Goal: Transaction & Acquisition: Purchase product/service

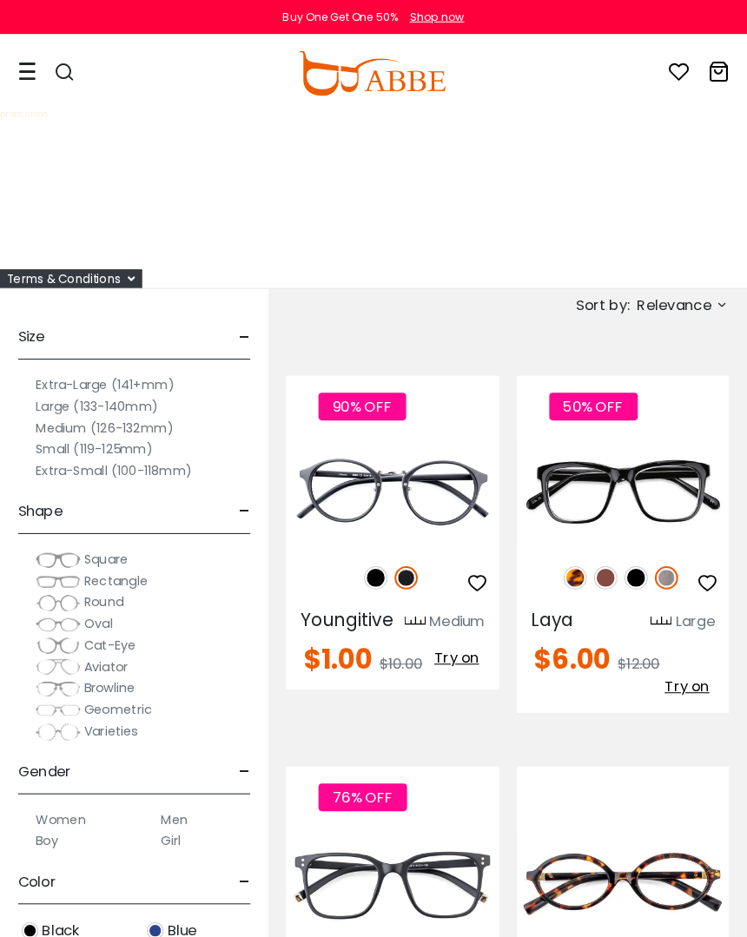
scroll to position [3, 0]
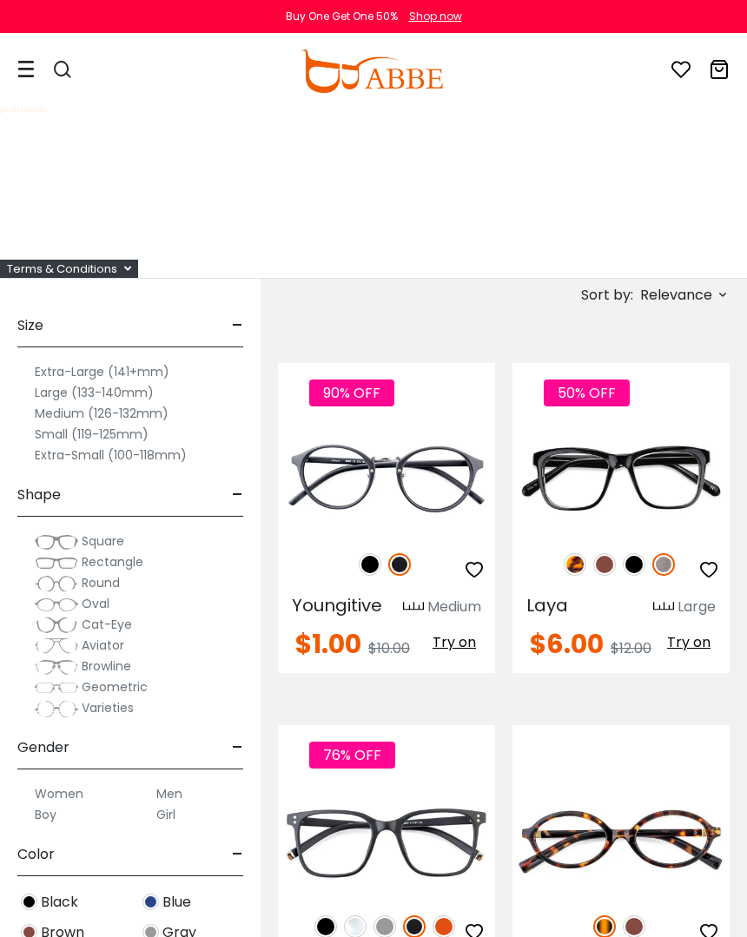
click at [54, 446] on label "Extra-Small (100-118mm)" at bounding box center [111, 455] width 152 height 21
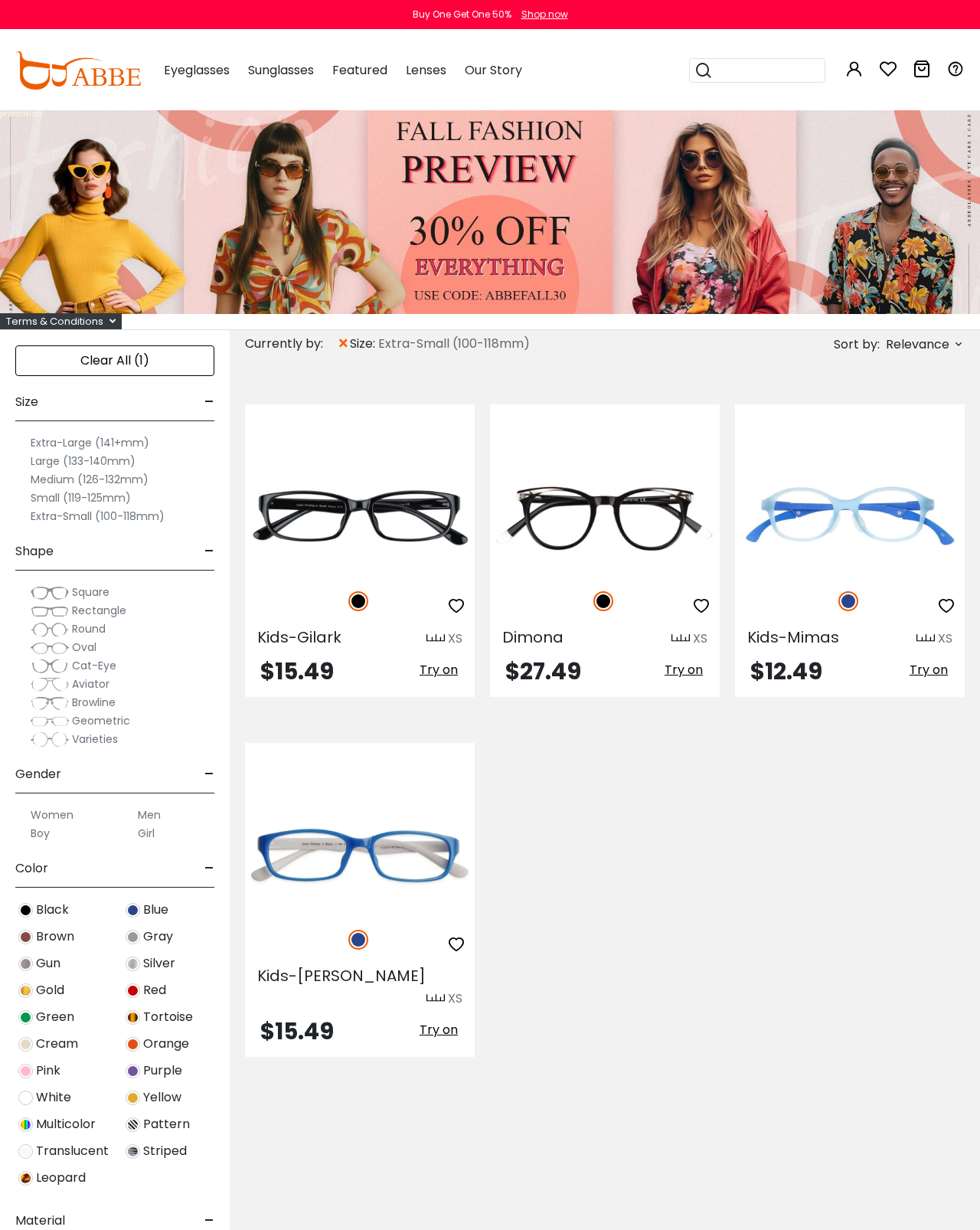
click at [79, 488] on label "Small (119-125mm)" at bounding box center [81, 497] width 100 height 19
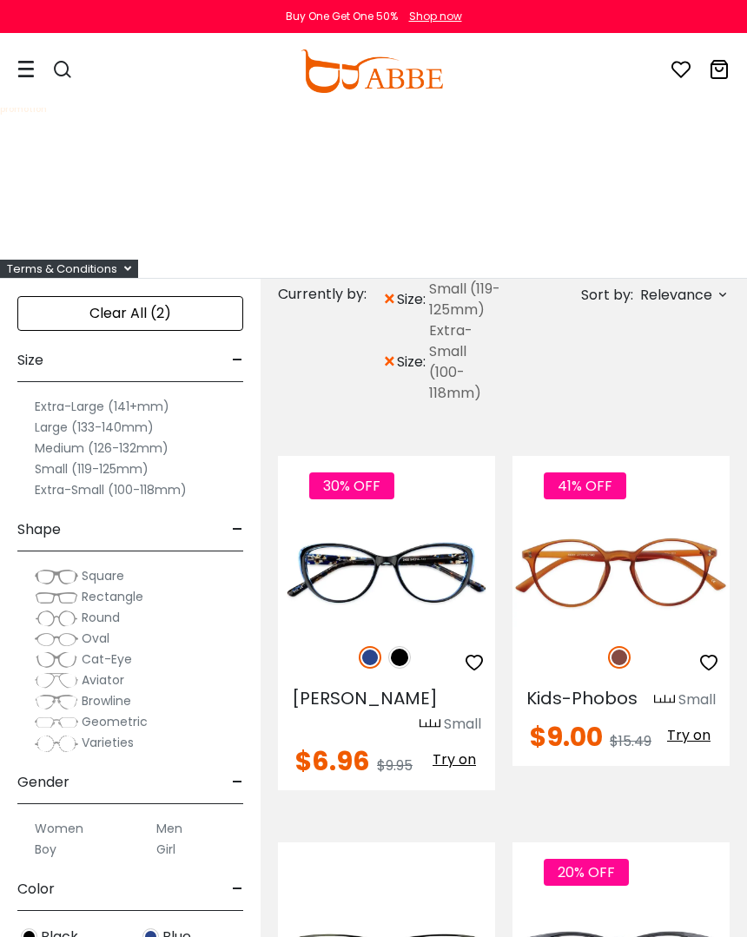
click at [399, 373] on div "× size: Extra-Small (100-118mm)" at bounding box center [443, 362] width 122 height 83
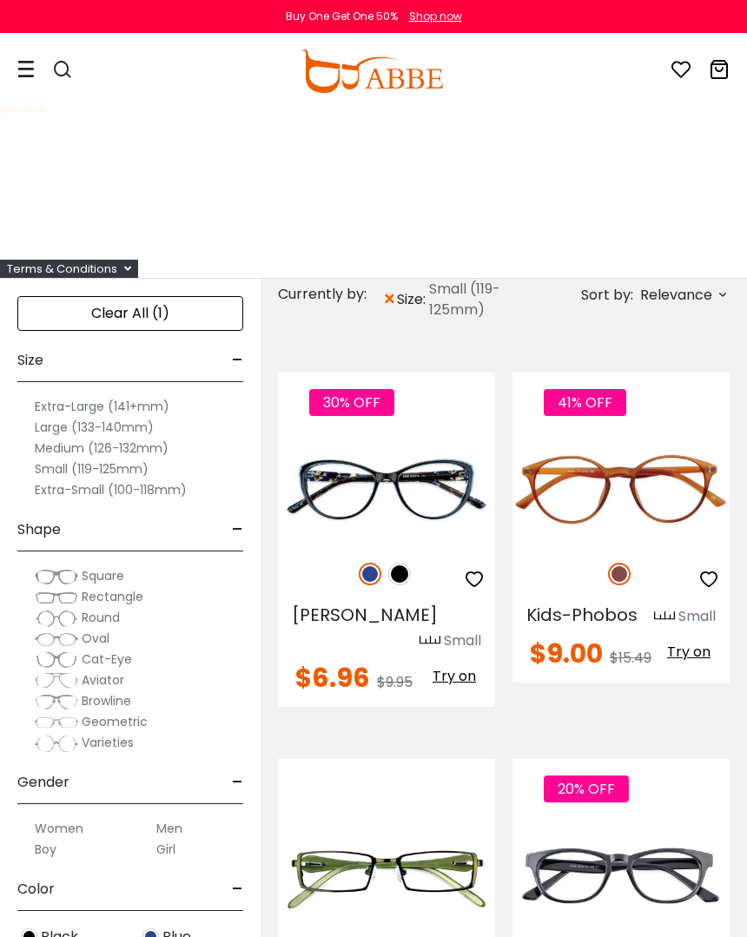
click at [155, 450] on label "Medium (126-132mm)" at bounding box center [102, 448] width 134 height 21
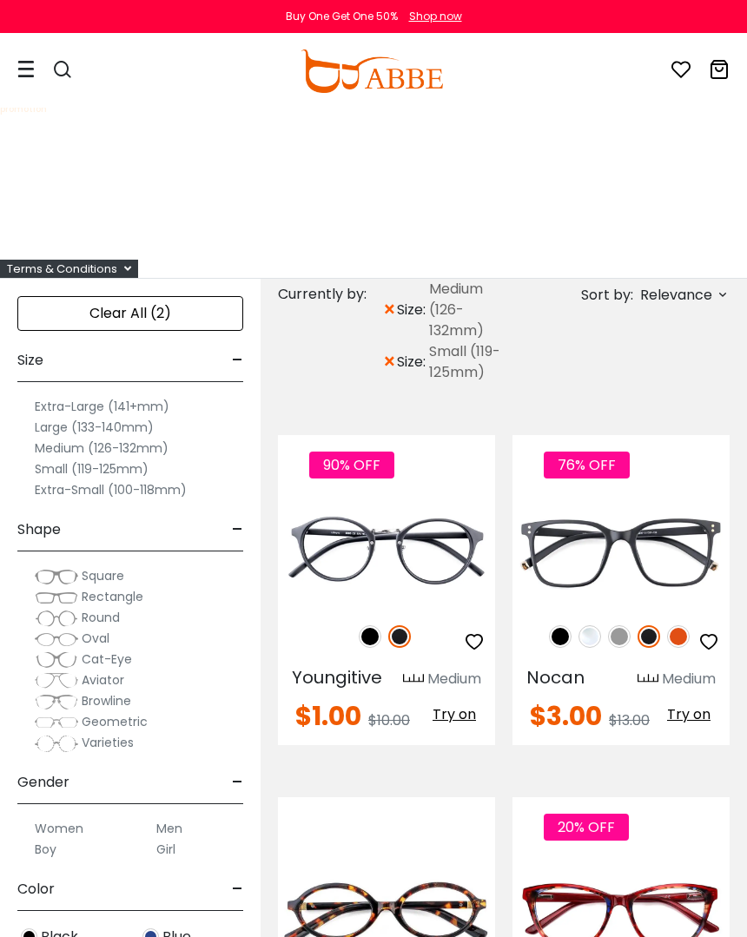
click at [714, 304] on span "Relevance" at bounding box center [683, 295] width 93 height 20
click at [691, 409] on label "Prices Low To High" at bounding box center [657, 407] width 125 height 21
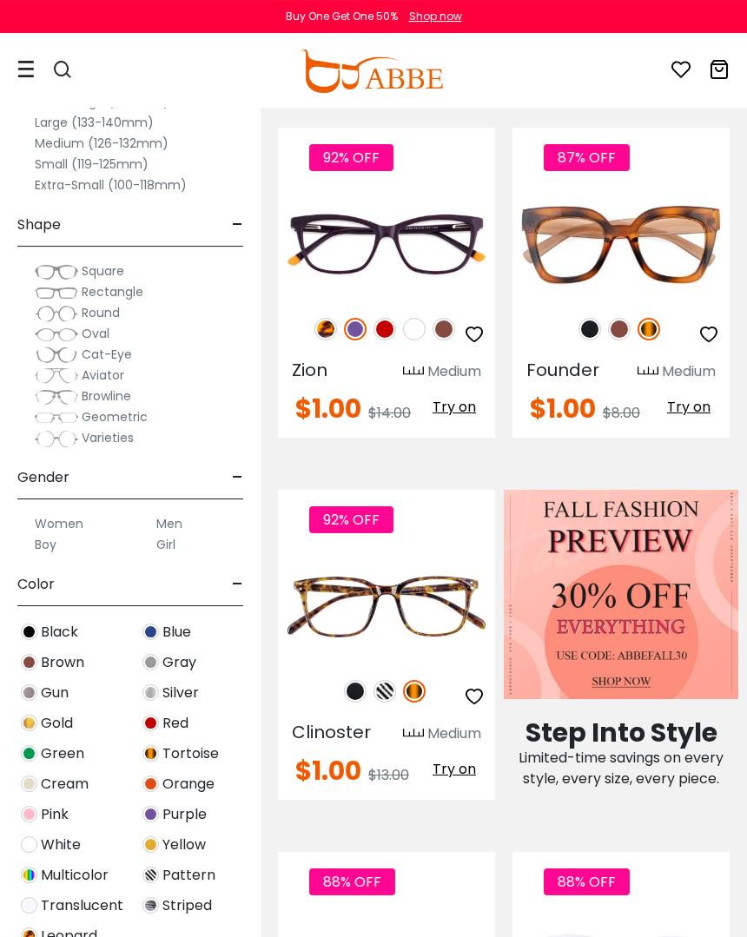
scroll to position [673, 0]
click at [387, 692] on img at bounding box center [385, 691] width 23 height 23
click at [358, 692] on img at bounding box center [355, 691] width 23 height 23
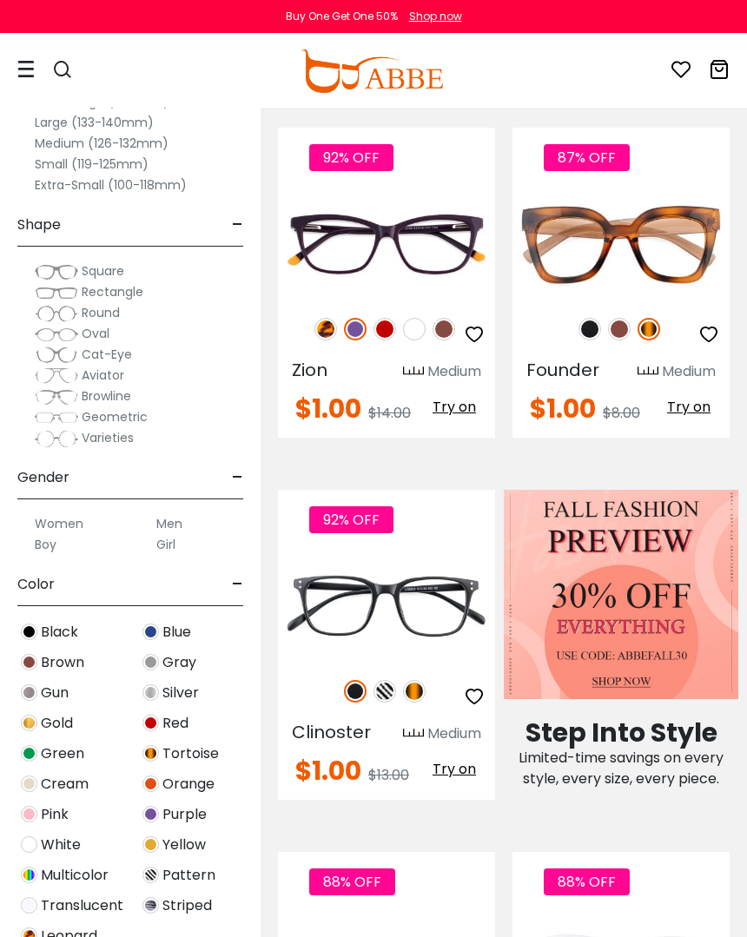
click at [461, 790] on div "92% OFF Clinoster Medium $1.00" at bounding box center [386, 645] width 217 height 310
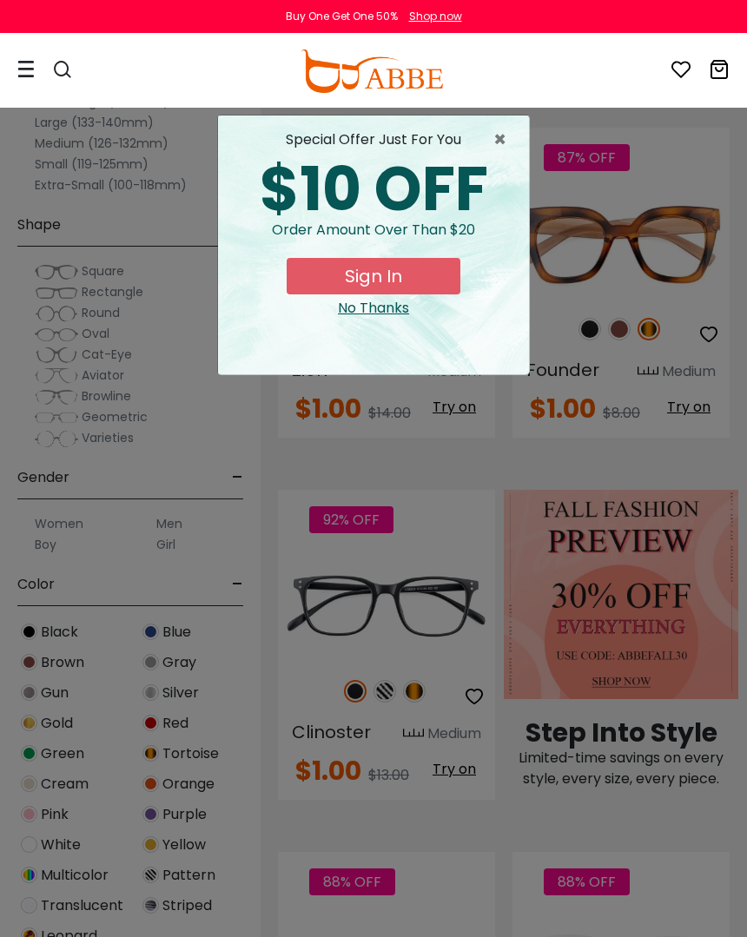
click at [493, 142] on span "×" at bounding box center [504, 139] width 22 height 21
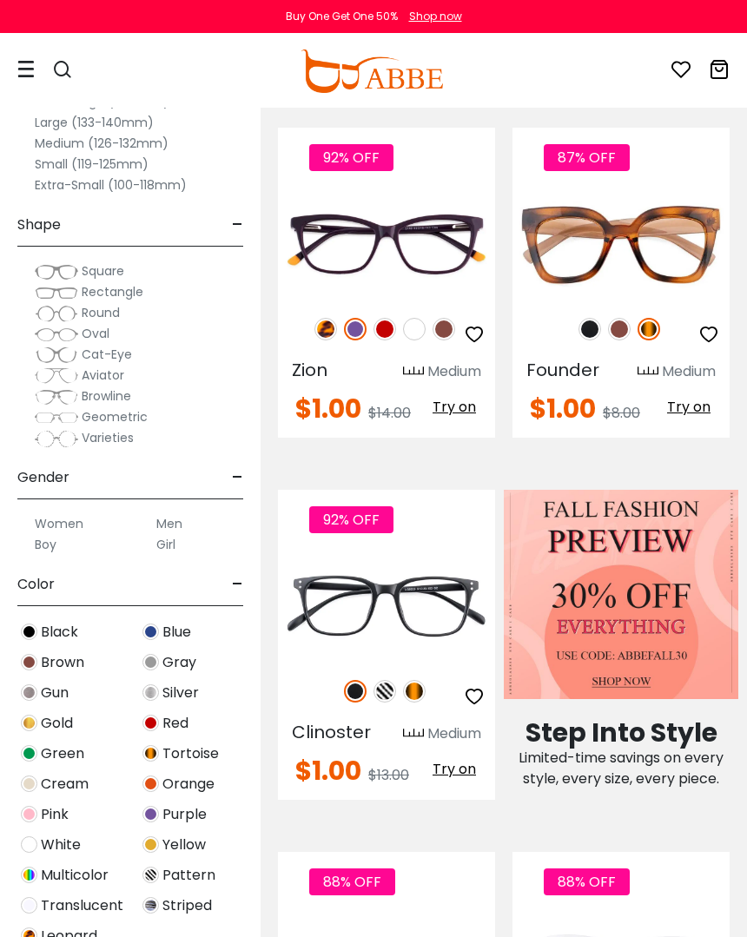
click at [460, 770] on span "Try on" at bounding box center [454, 769] width 43 height 20
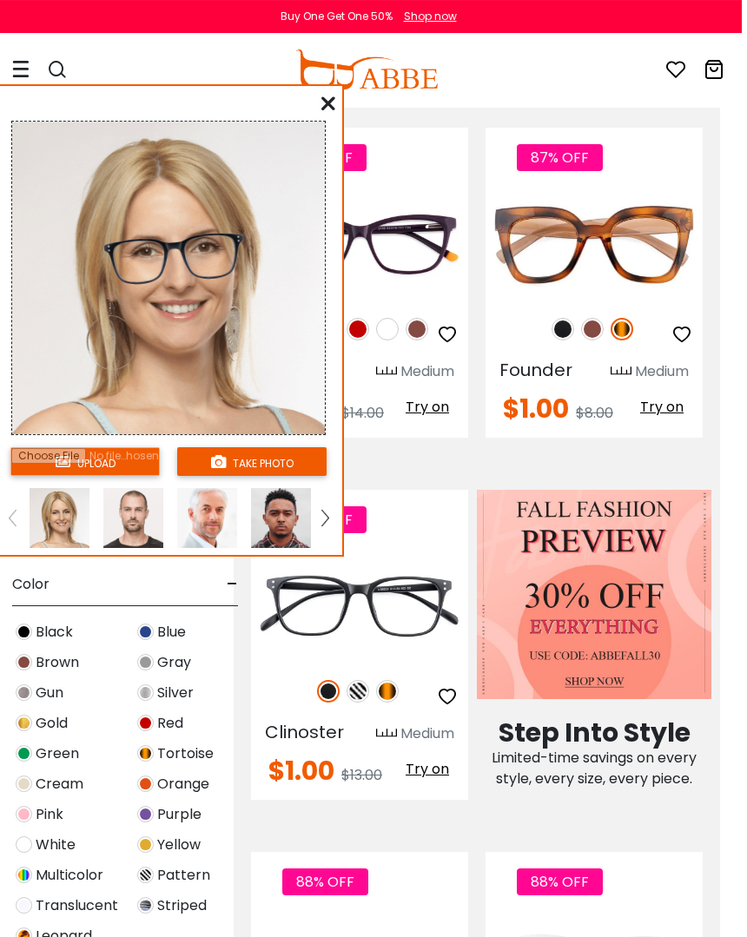
scroll to position [673, 22]
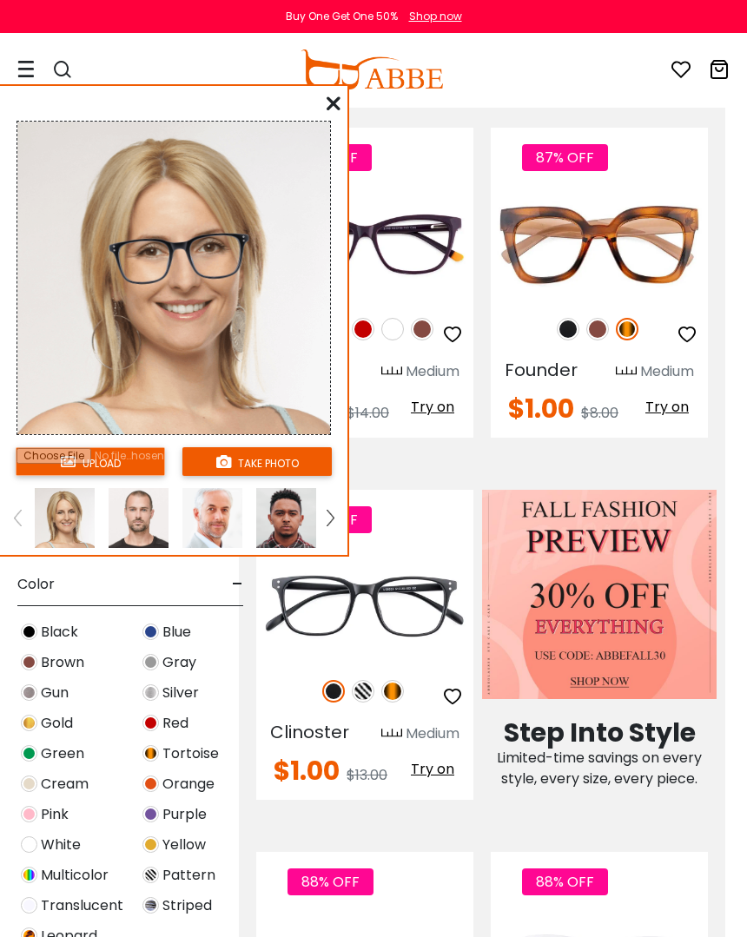
click at [218, 527] on img at bounding box center [212, 518] width 60 height 60
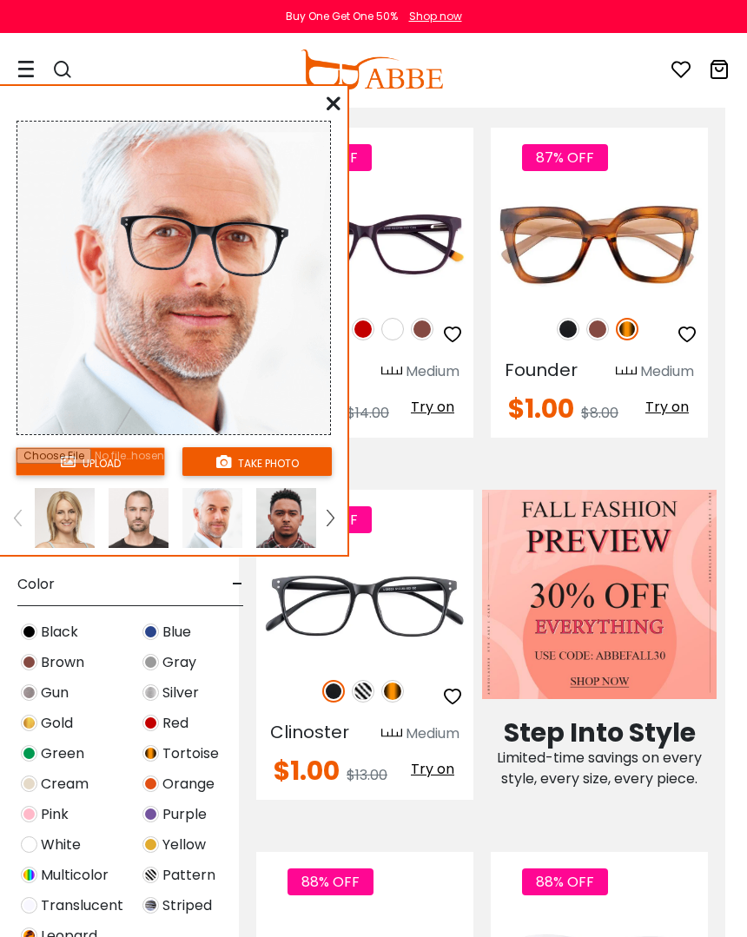
click at [282, 532] on img at bounding box center [286, 518] width 60 height 60
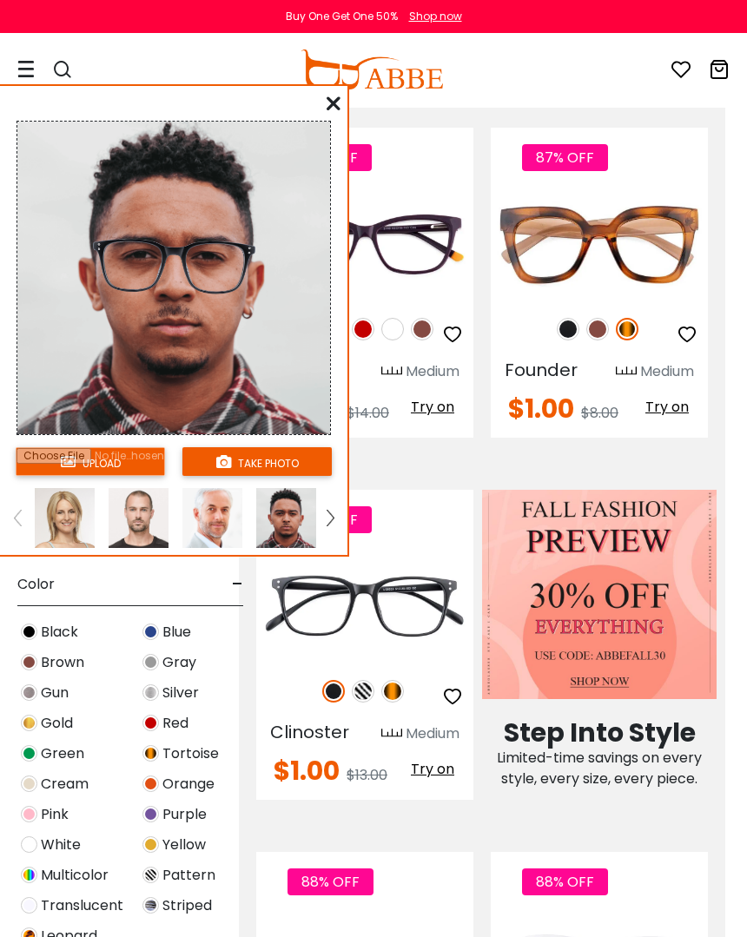
click at [129, 529] on img at bounding box center [139, 518] width 60 height 60
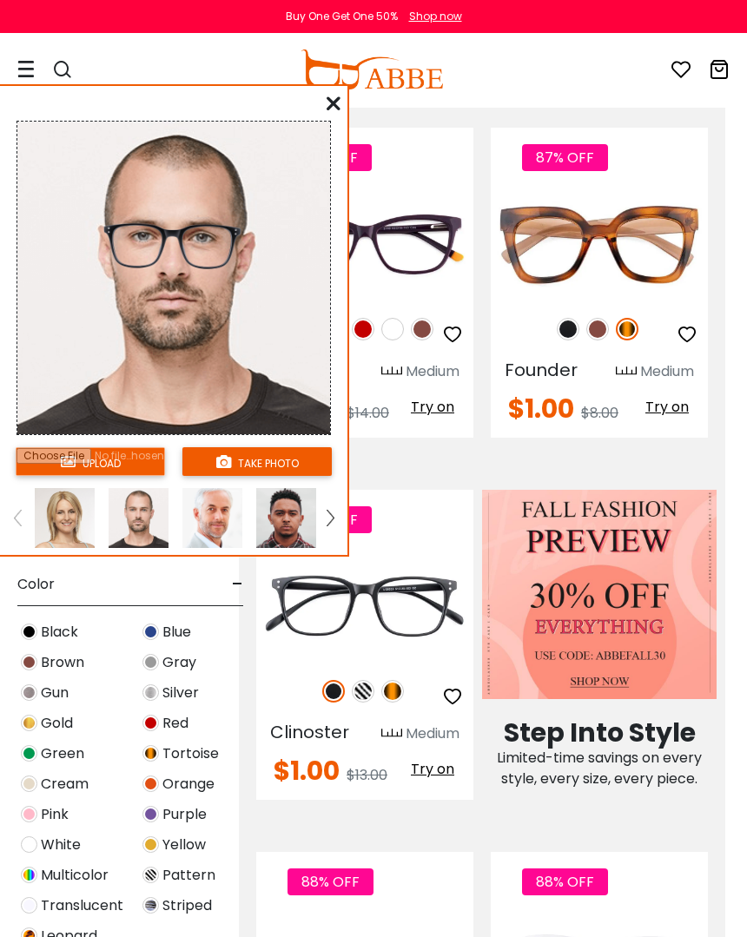
click at [330, 518] on img at bounding box center [330, 518] width 7 height 16
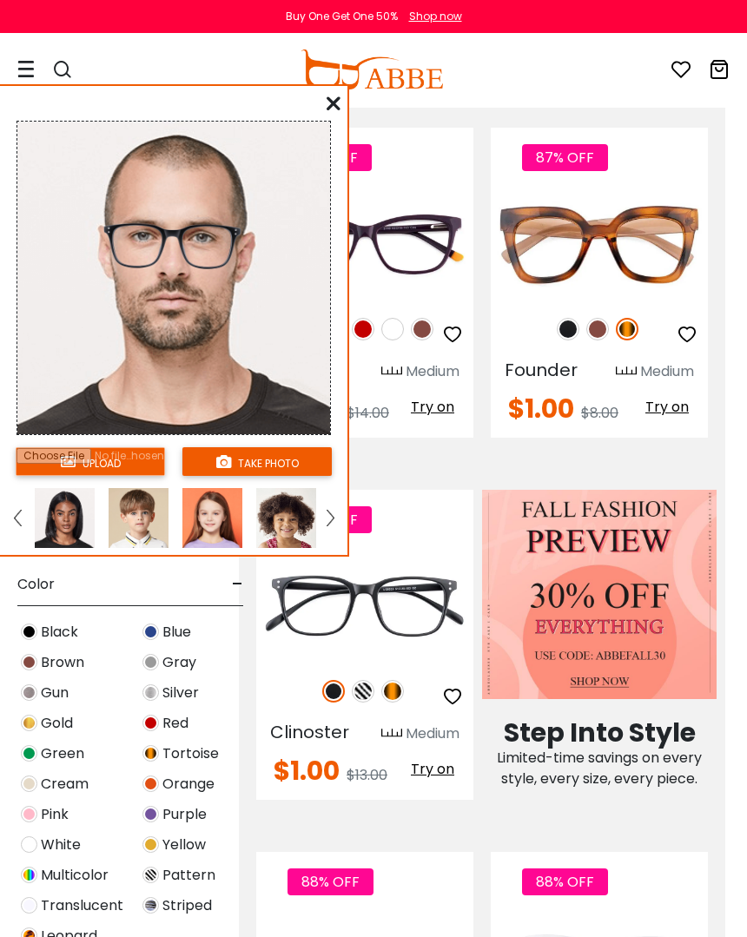
click at [76, 537] on img at bounding box center [65, 518] width 60 height 60
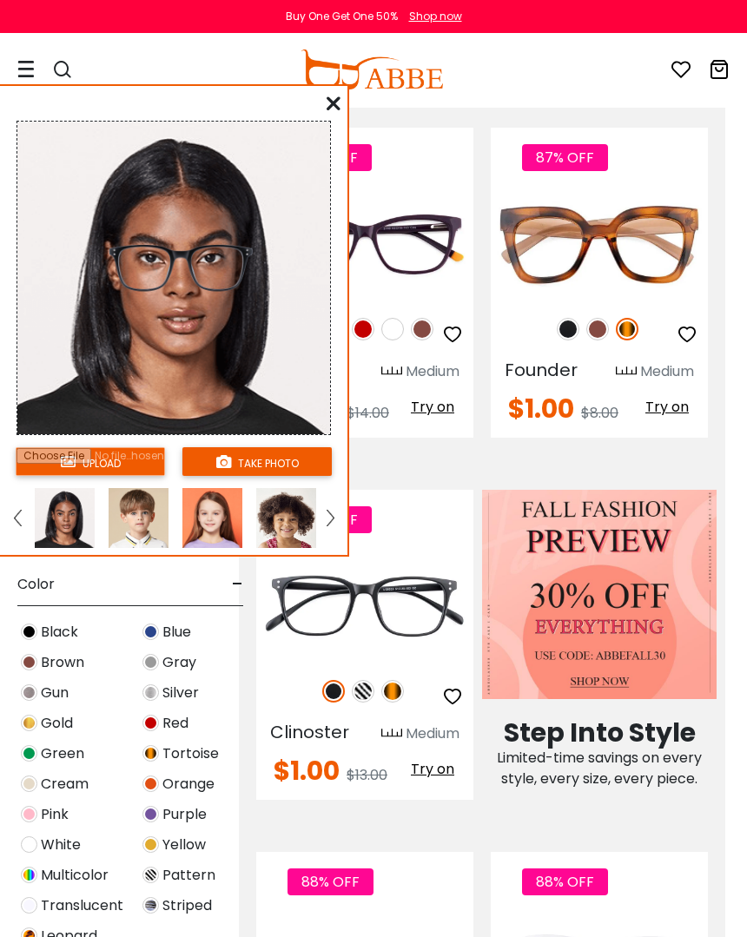
click at [225, 545] on img at bounding box center [212, 518] width 60 height 60
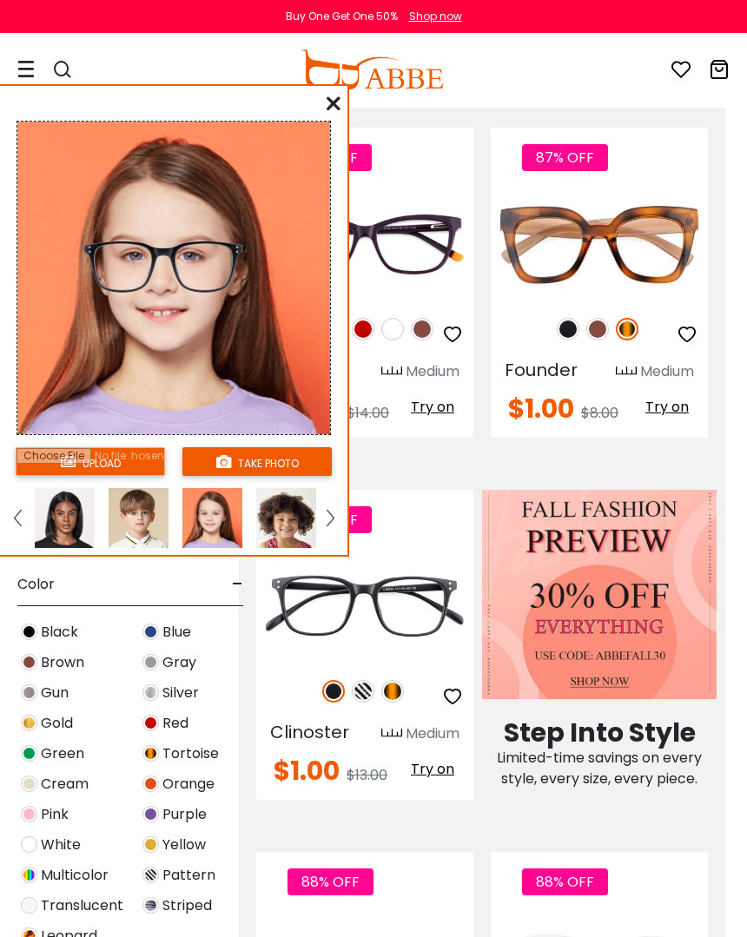
click at [348, 113] on div "****** upload take photo FOR BEST RESULTS: Keep your face forward and level. Us…" at bounding box center [174, 320] width 349 height 473
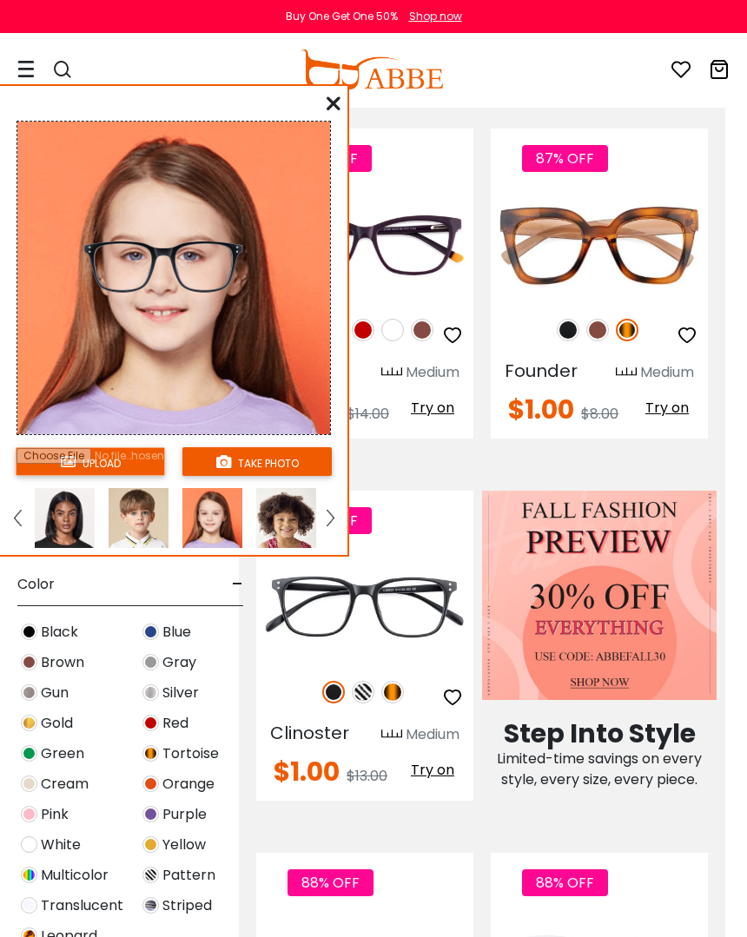
click at [325, 103] on div "upload take photo" at bounding box center [173, 324] width 347 height 462
click at [334, 118] on div "upload take photo" at bounding box center [173, 324] width 347 height 462
click at [324, 106] on div "upload take photo" at bounding box center [173, 324] width 347 height 462
click at [338, 106] on icon at bounding box center [334, 103] width 14 height 14
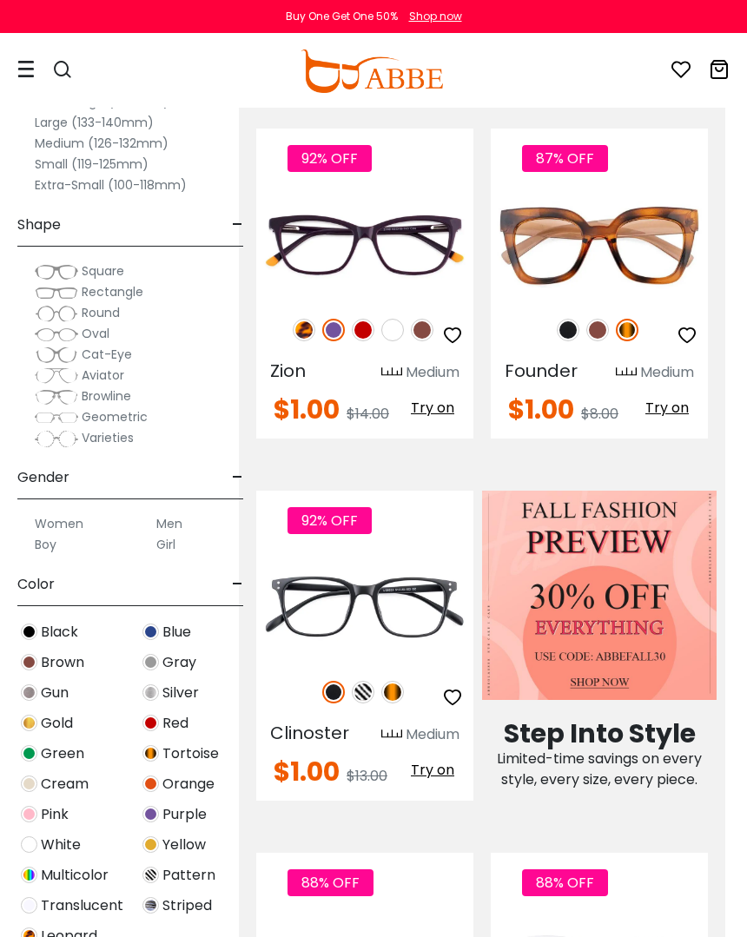
click at [431, 735] on div "Medium" at bounding box center [433, 734] width 54 height 21
click at [0, 0] on img at bounding box center [0, 0] width 0 height 0
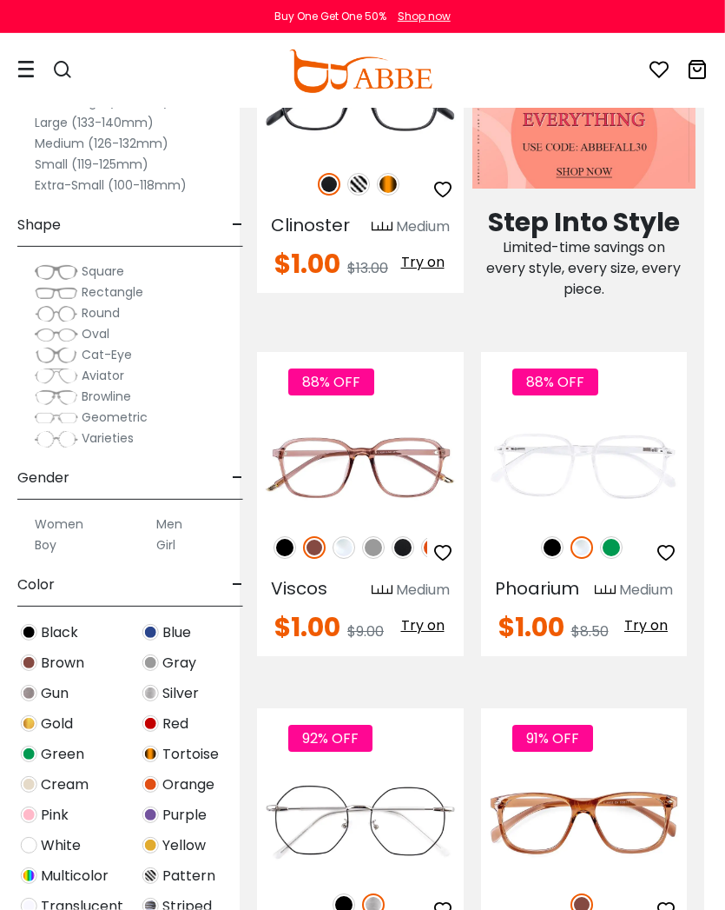
scroll to position [1185, 22]
click at [408, 559] on img at bounding box center [402, 547] width 23 height 23
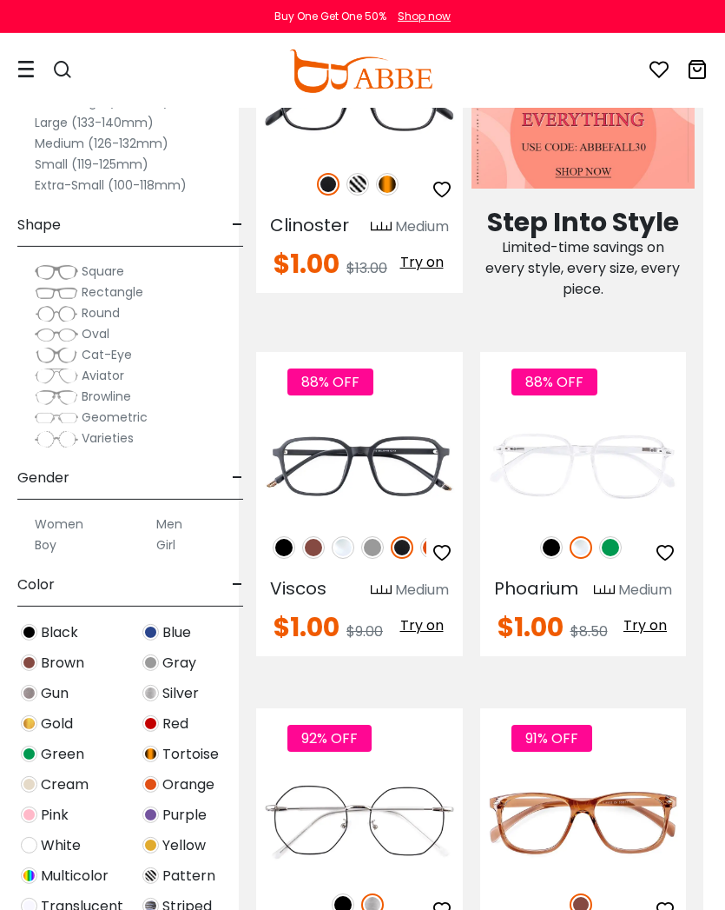
click at [0, 0] on img at bounding box center [0, 0] width 0 height 0
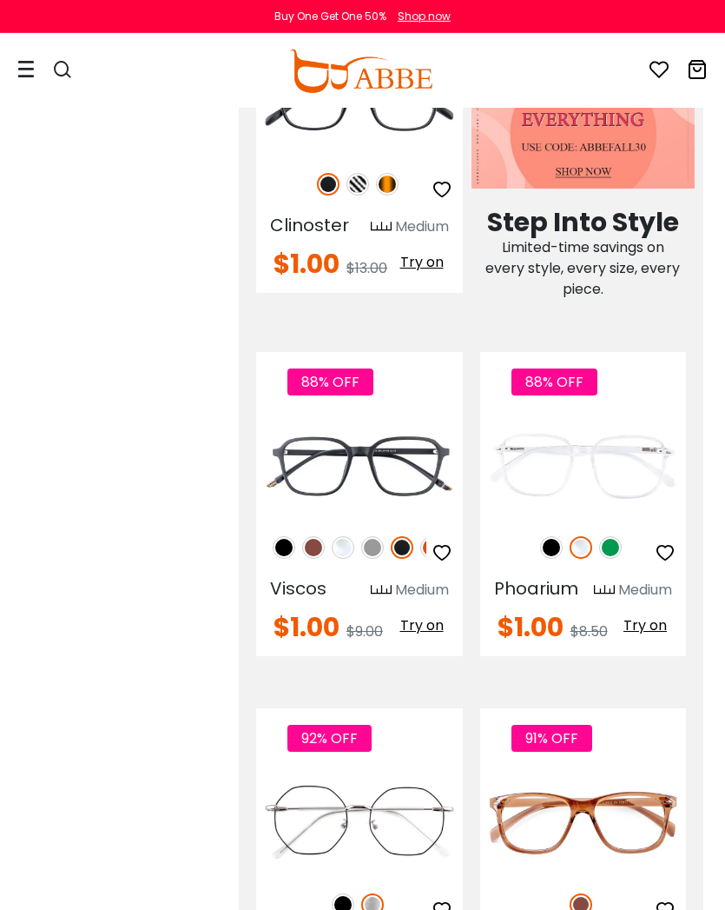
scroll to position [2, 0]
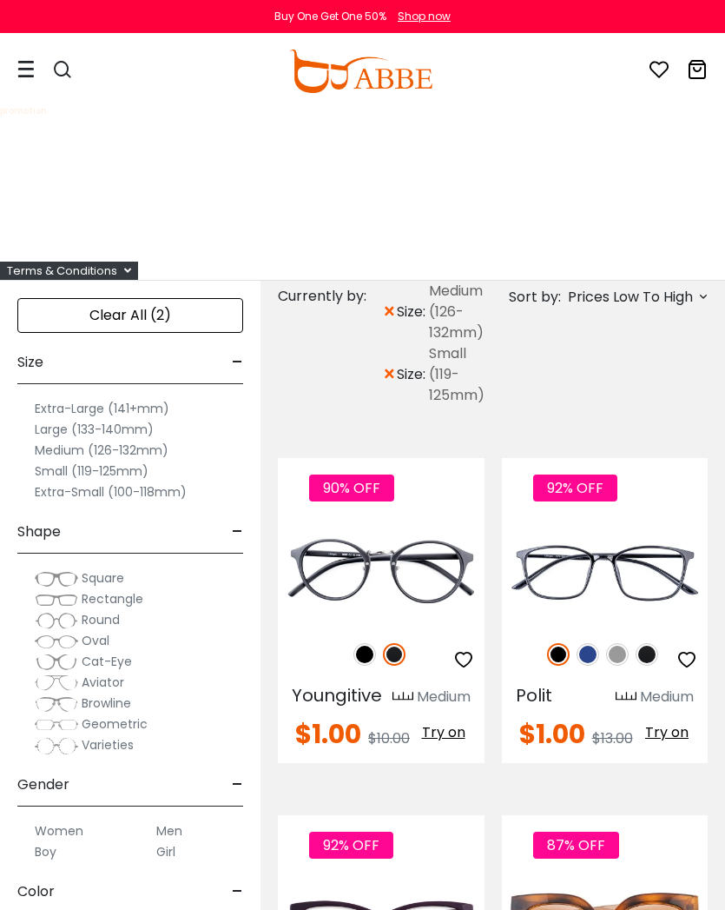
click at [0, 0] on img at bounding box center [0, 0] width 0 height 0
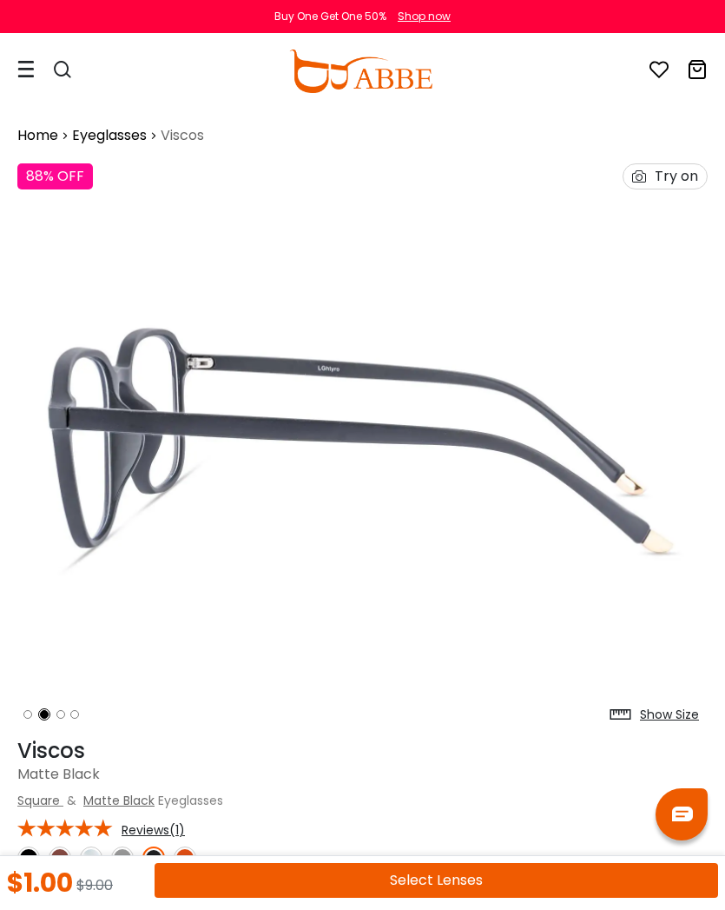
click at [684, 173] on div "Try on" at bounding box center [676, 176] width 43 height 24
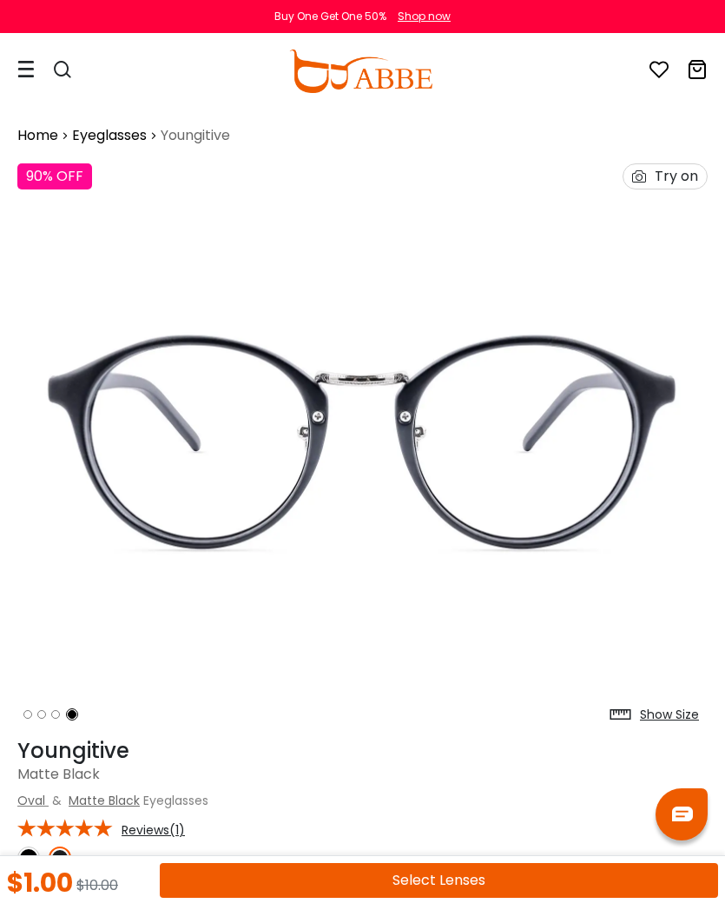
click at [678, 175] on div "Try on" at bounding box center [676, 176] width 43 height 24
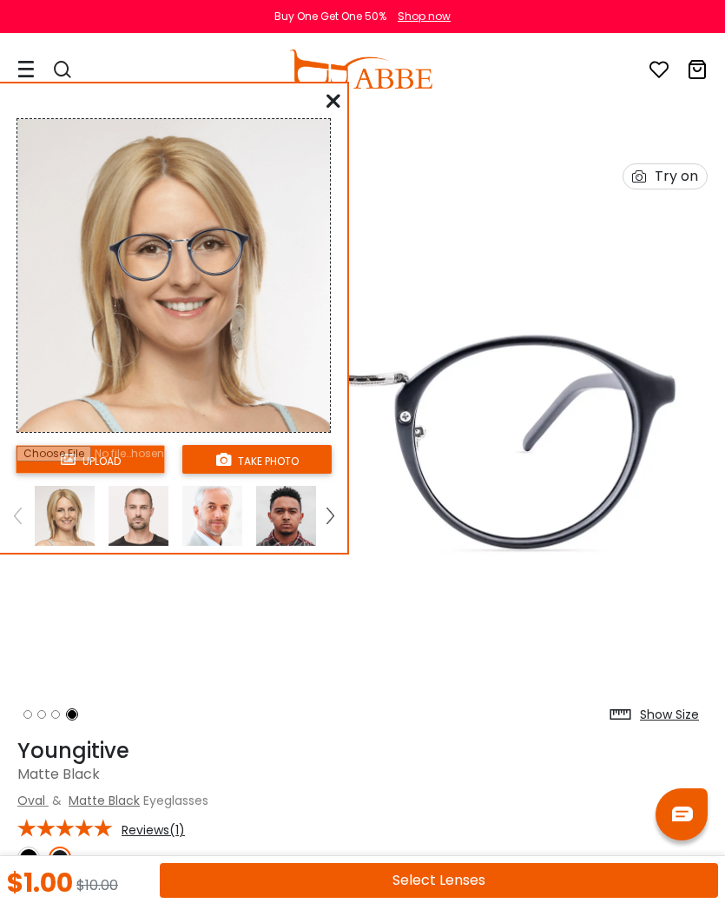
click at [339, 93] on div at bounding box center [334, 101] width 14 height 22
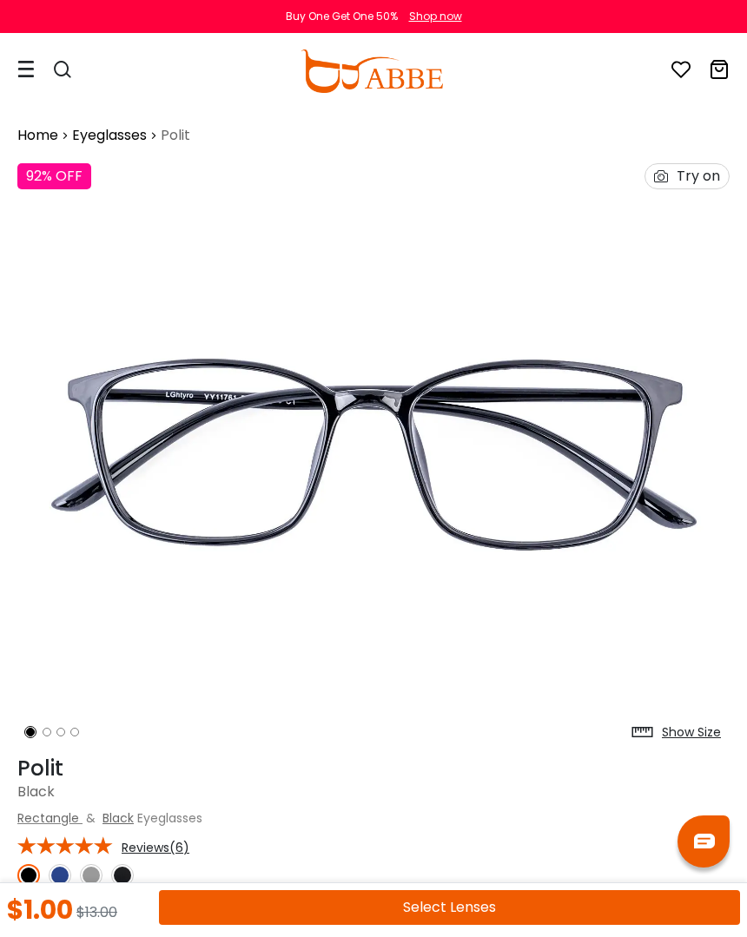
click at [691, 182] on div "Try on" at bounding box center [698, 176] width 43 height 24
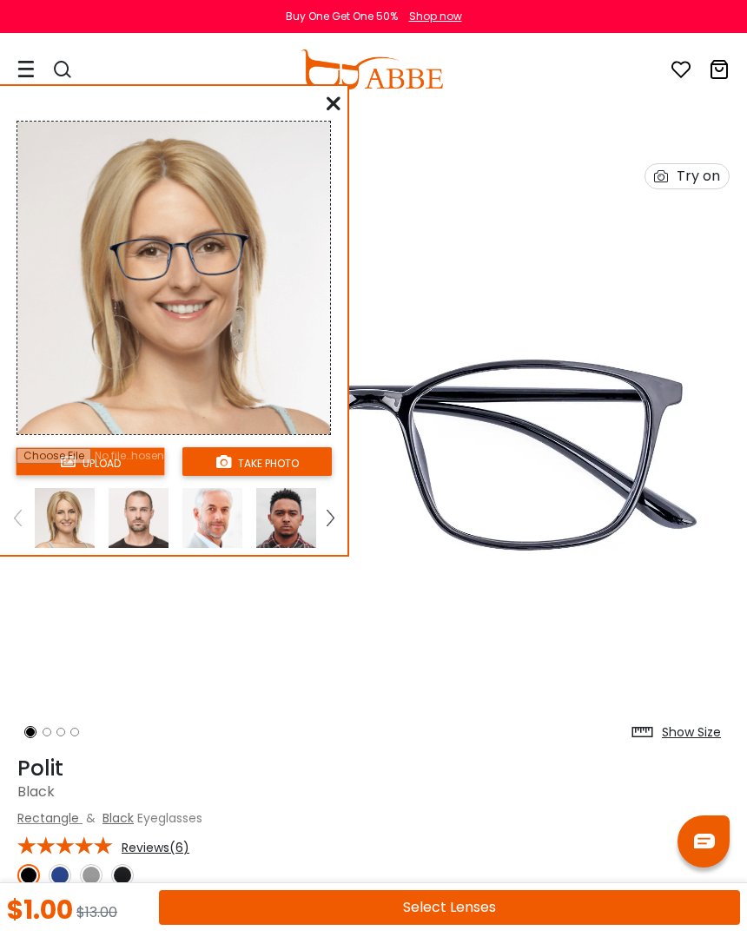
click at [329, 105] on icon at bounding box center [334, 103] width 14 height 14
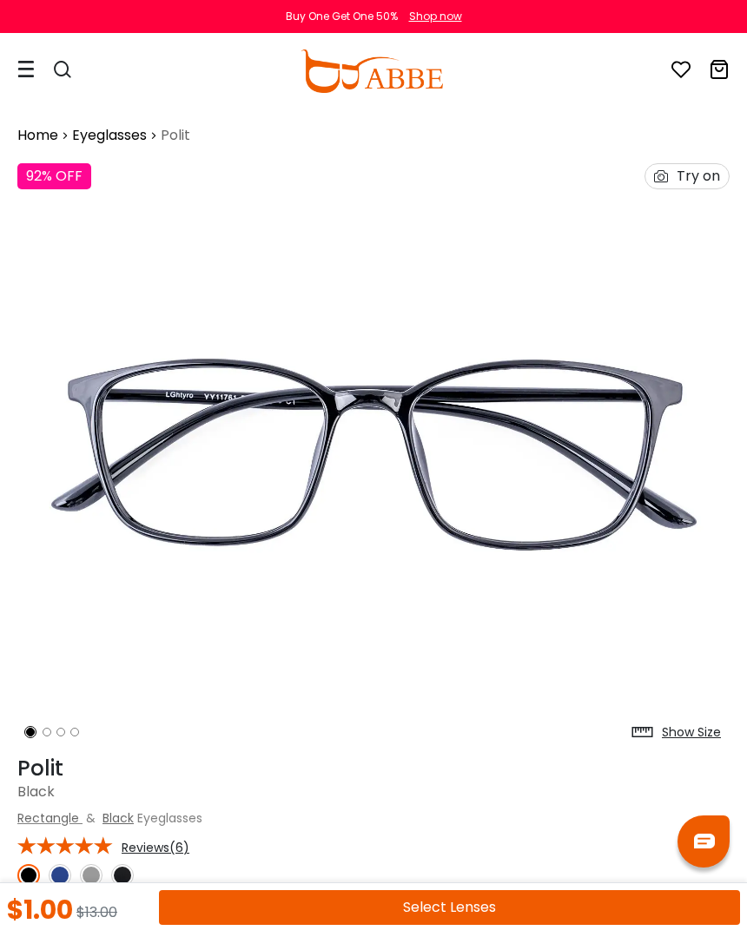
click at [685, 733] on div "Show Size" at bounding box center [691, 733] width 59 height 18
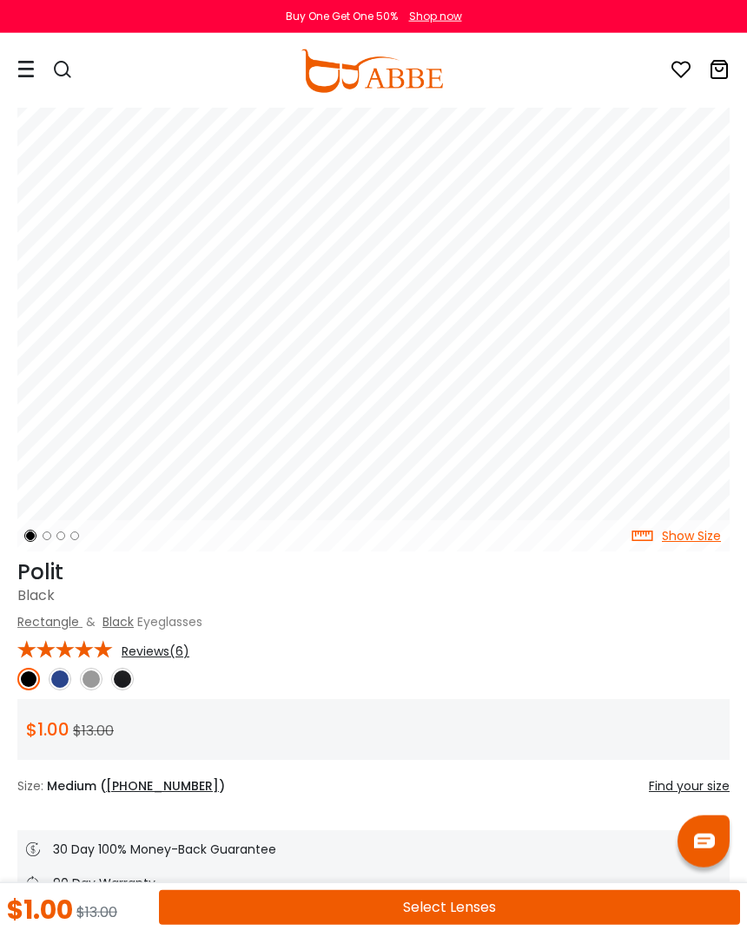
scroll to position [197, 0]
click at [64, 682] on img at bounding box center [60, 678] width 23 height 23
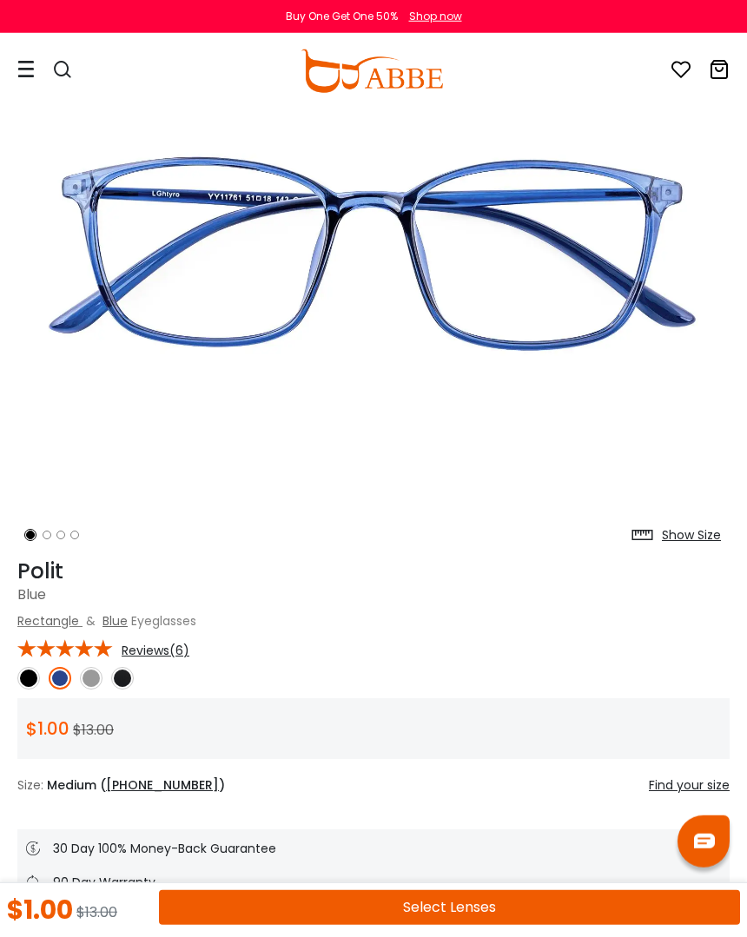
click at [96, 671] on img at bounding box center [91, 678] width 23 height 23
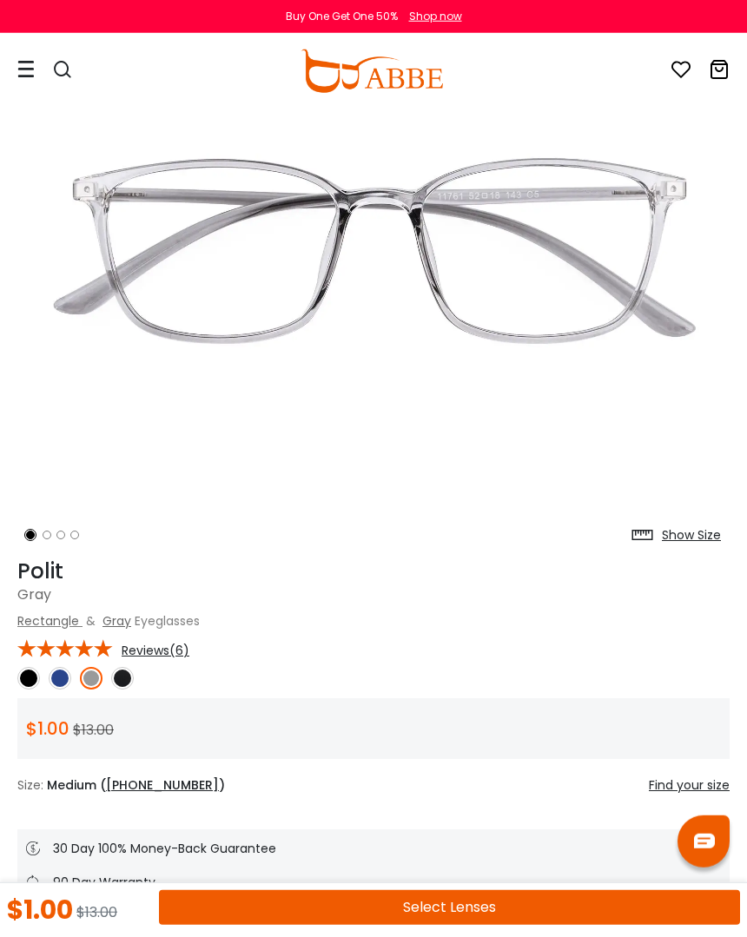
click at [131, 670] on img at bounding box center [122, 678] width 23 height 23
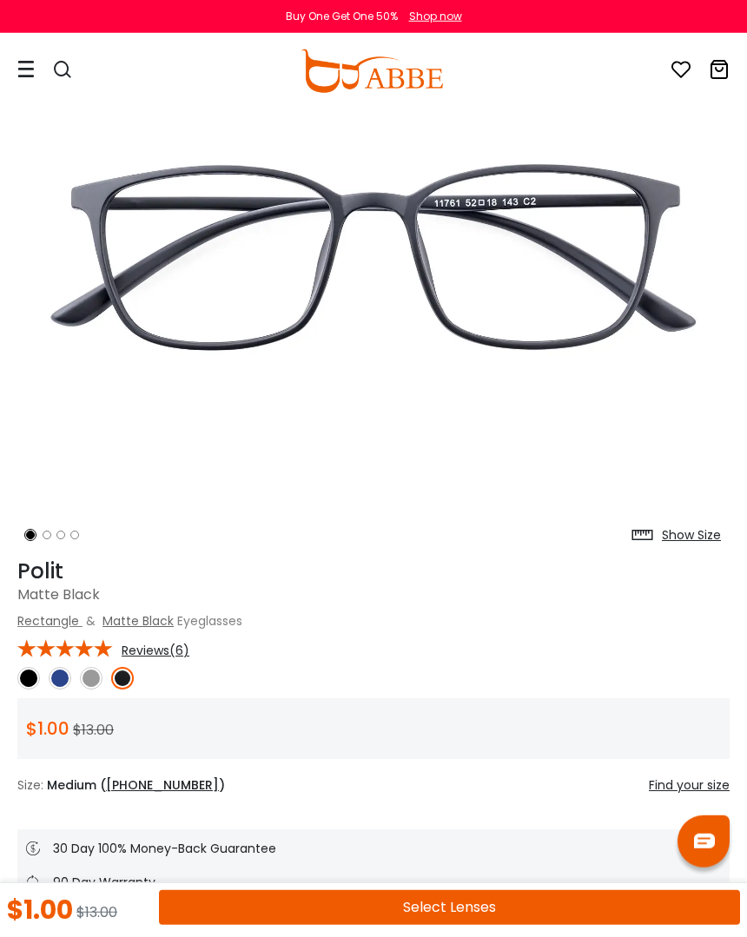
click at [29, 671] on img at bounding box center [28, 678] width 23 height 23
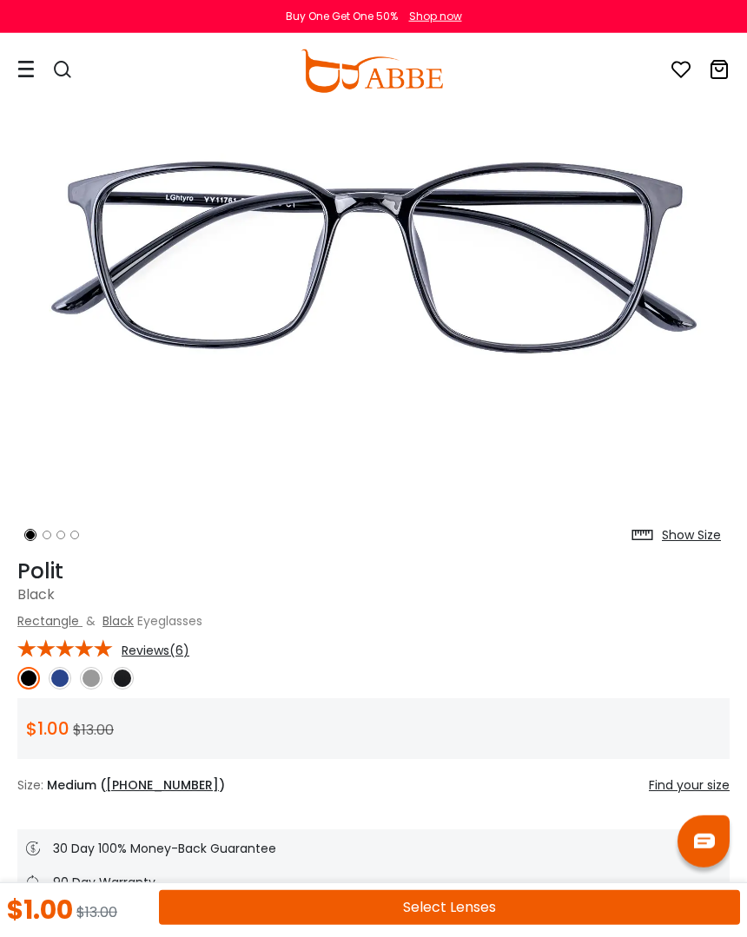
click at [411, 909] on button "Select Lenses" at bounding box center [449, 907] width 581 height 35
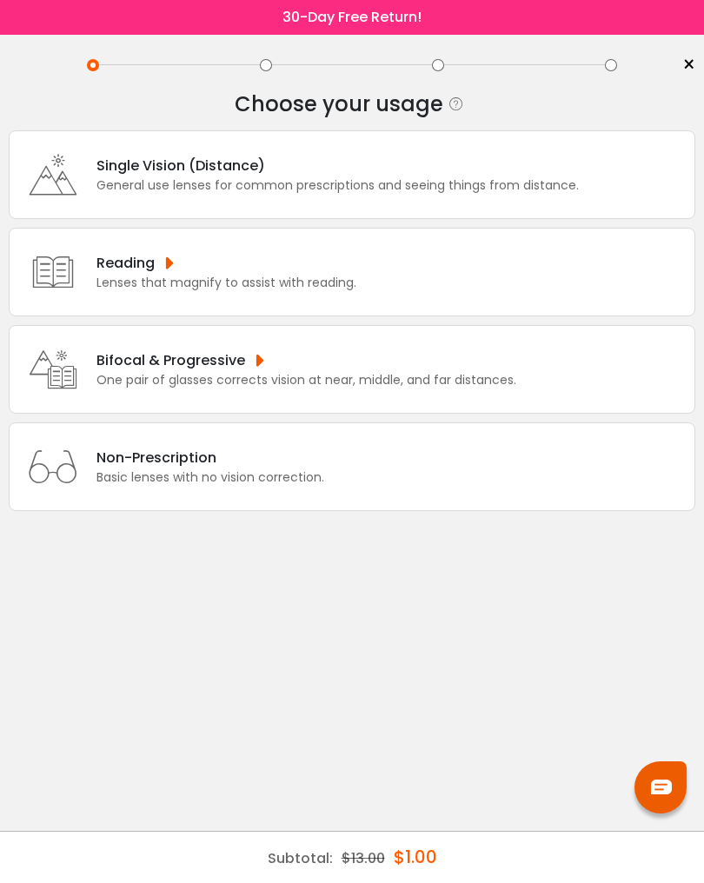
click at [363, 194] on div "General use lenses for common prescriptions and seeing things from distance." at bounding box center [337, 185] width 482 height 18
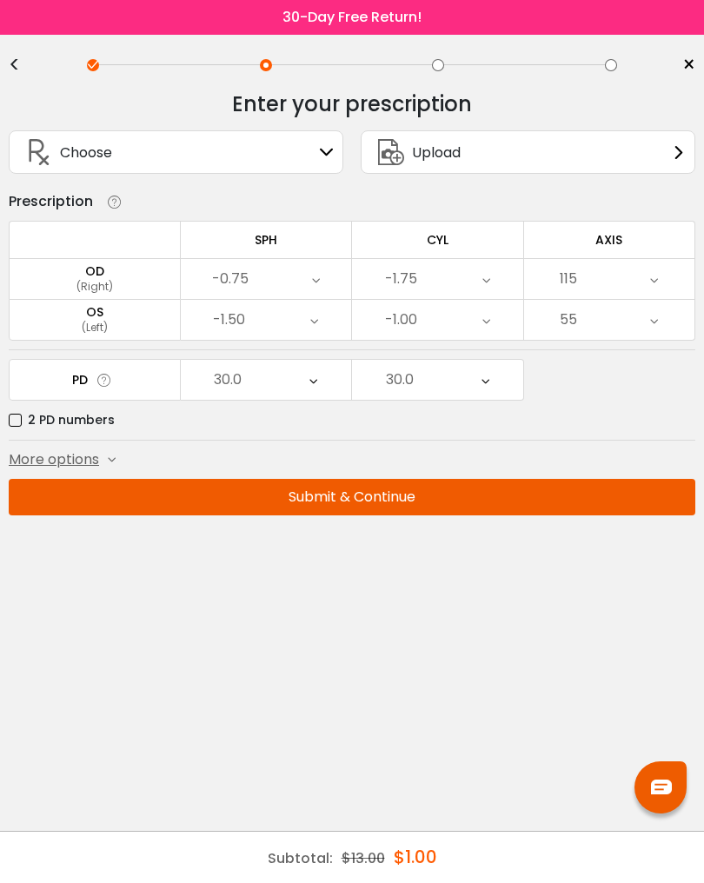
click at [401, 499] on button "Submit & Continue" at bounding box center [352, 497] width 686 height 36
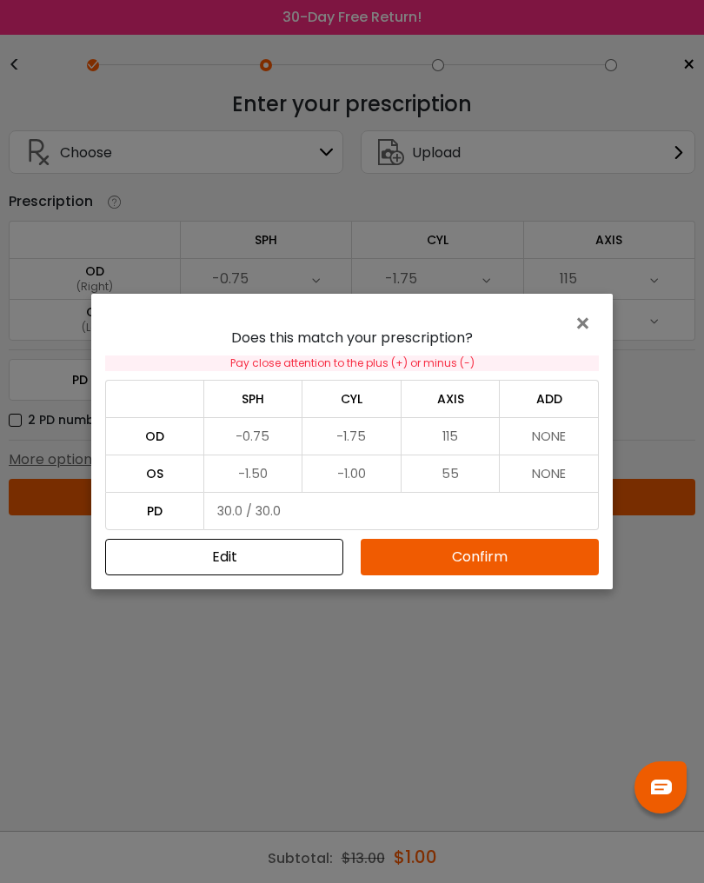
click at [526, 571] on button "Confirm" at bounding box center [479, 557] width 238 height 36
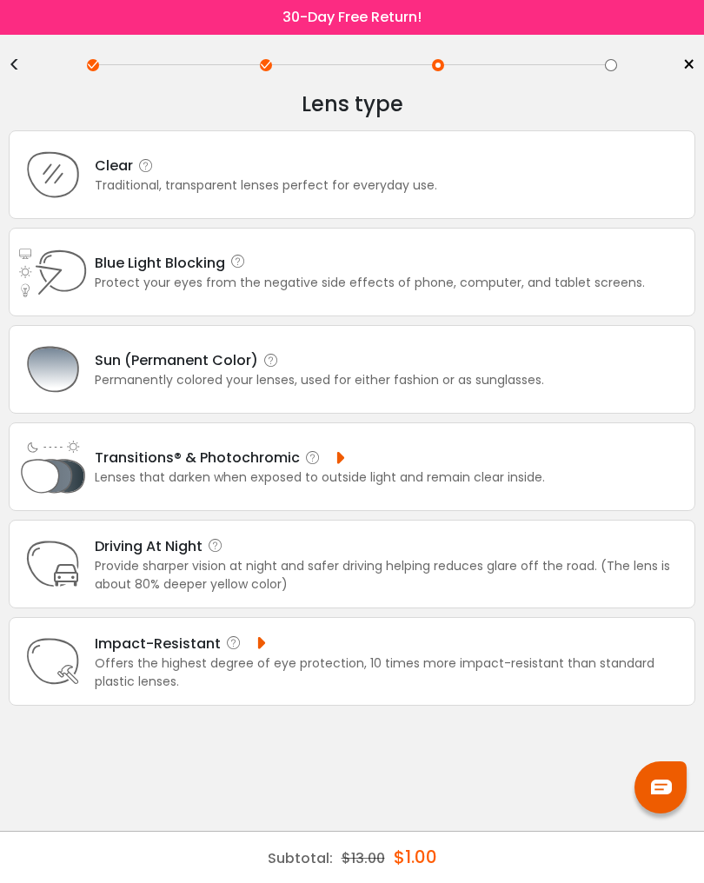
click at [496, 177] on div "Clear Traditional, transparent lenses perfect for everyday use." at bounding box center [352, 174] width 686 height 89
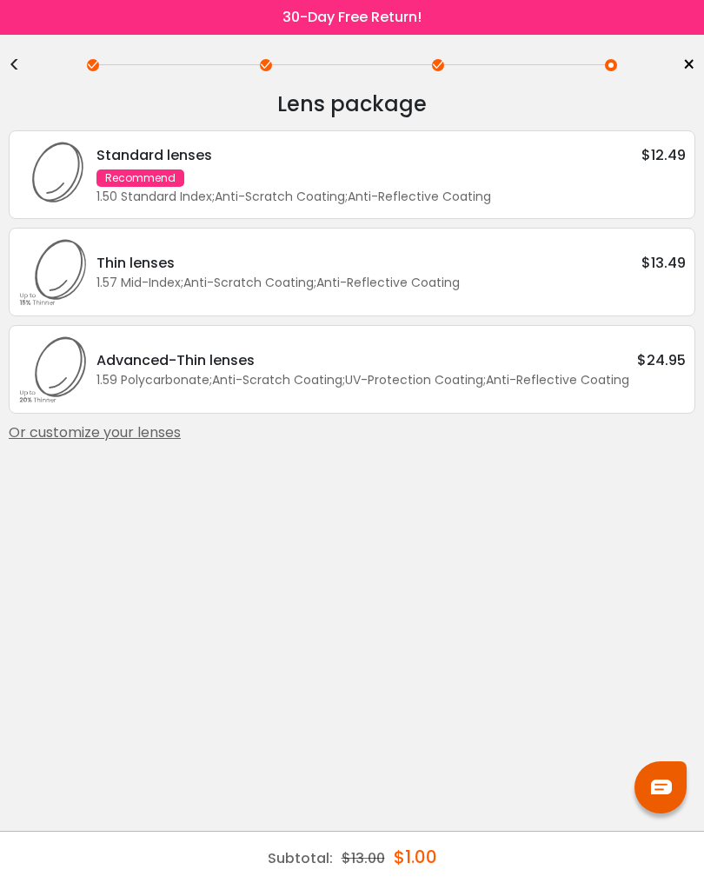
click at [621, 185] on div "Standard lenses $12.49 Recommend 1.50 Standard Index ; Anti-Scratch Coating ; A…" at bounding box center [387, 175] width 598 height 62
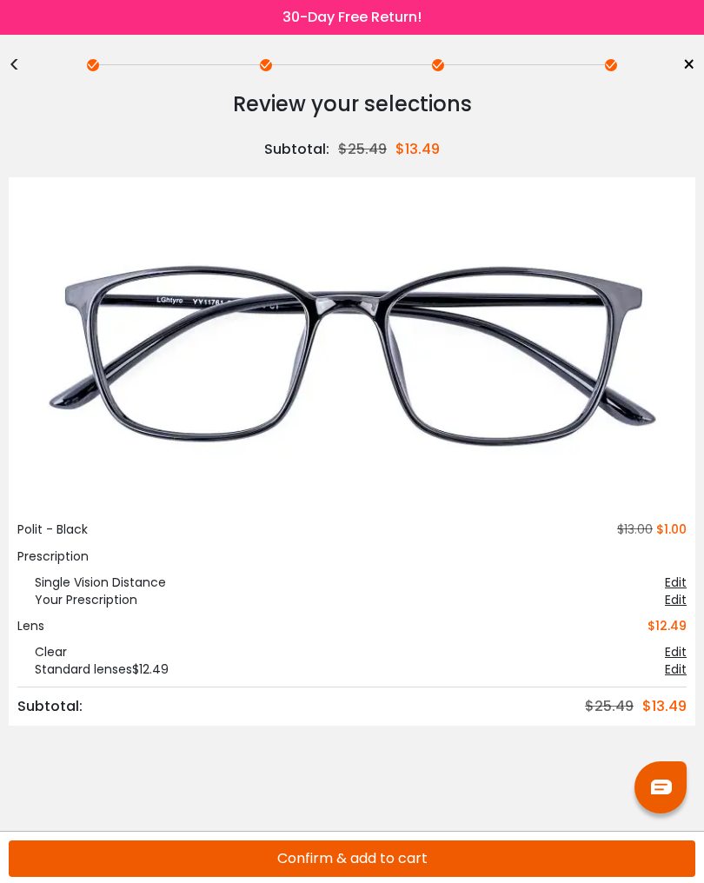
click at [378, 866] on button "Confirm & add to cart" at bounding box center [352, 858] width 686 height 36
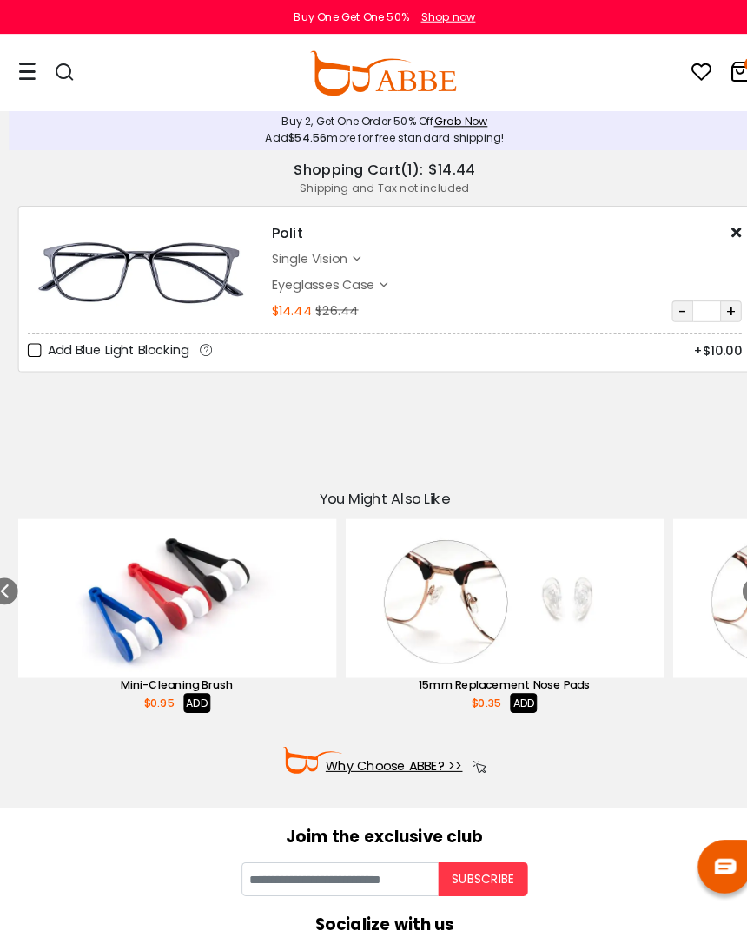
scroll to position [3, 0]
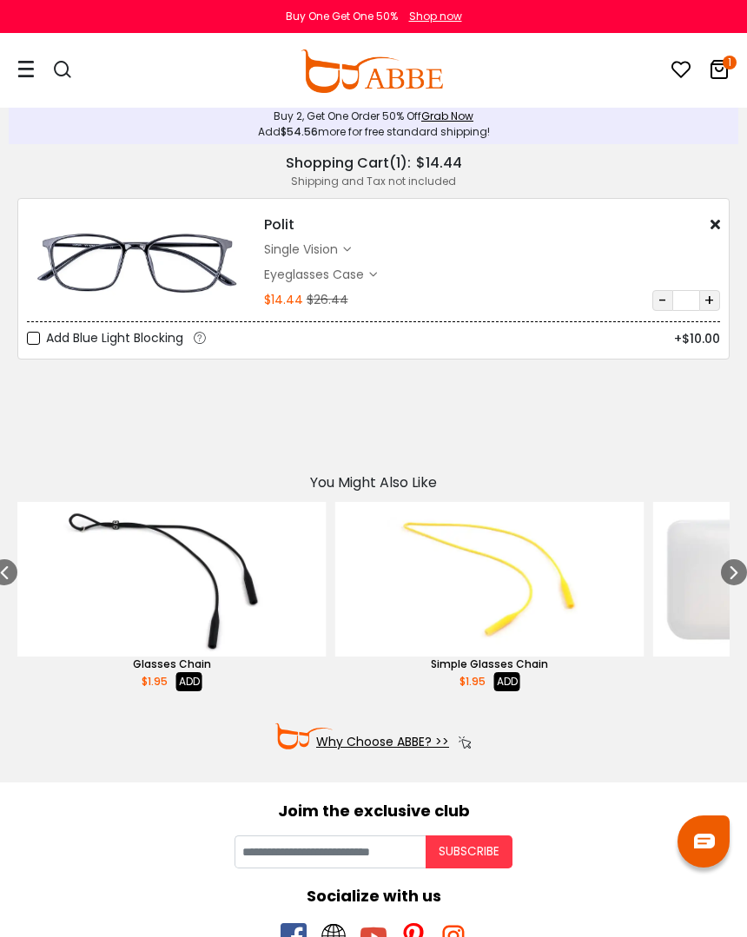
click at [355, 275] on div "Eyeglasses Case" at bounding box center [316, 275] width 105 height 18
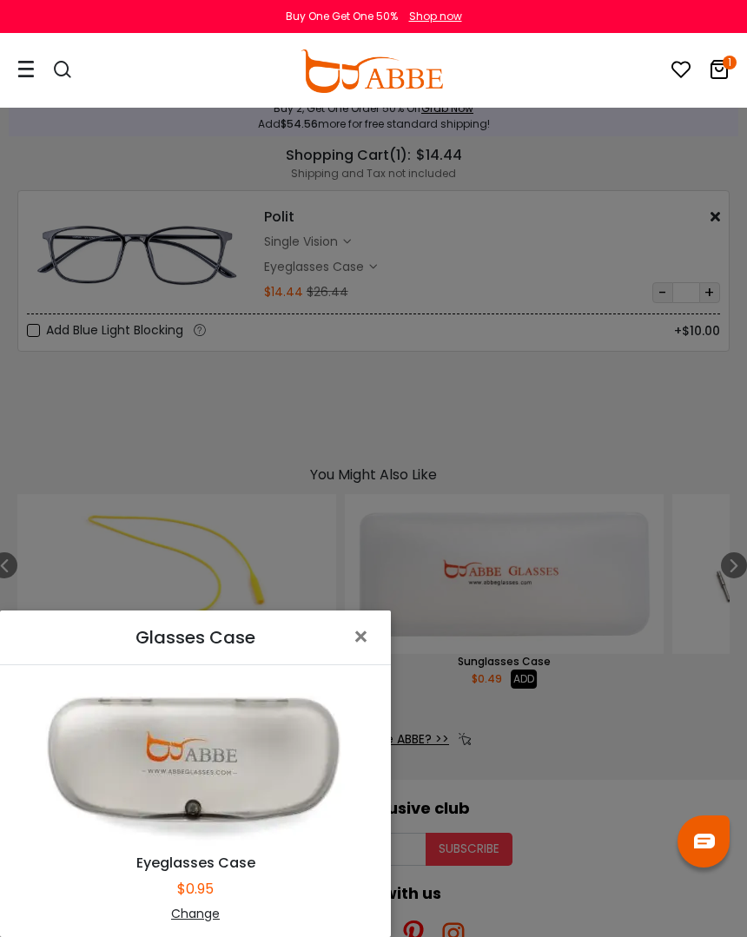
scroll to position [0, 0]
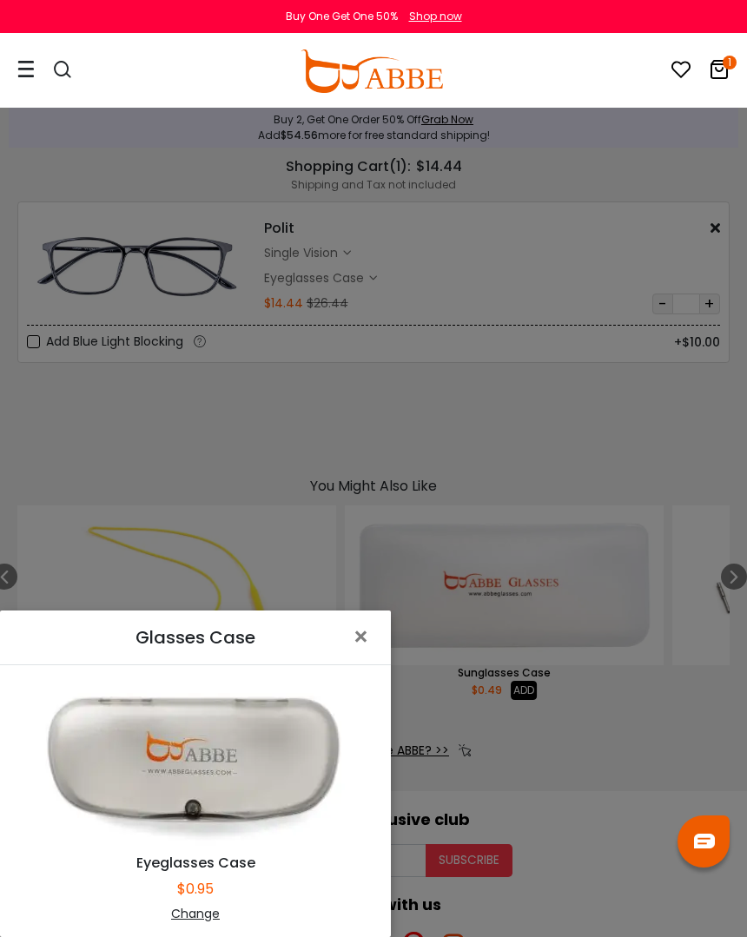
click at [367, 621] on span "×" at bounding box center [364, 636] width 25 height 37
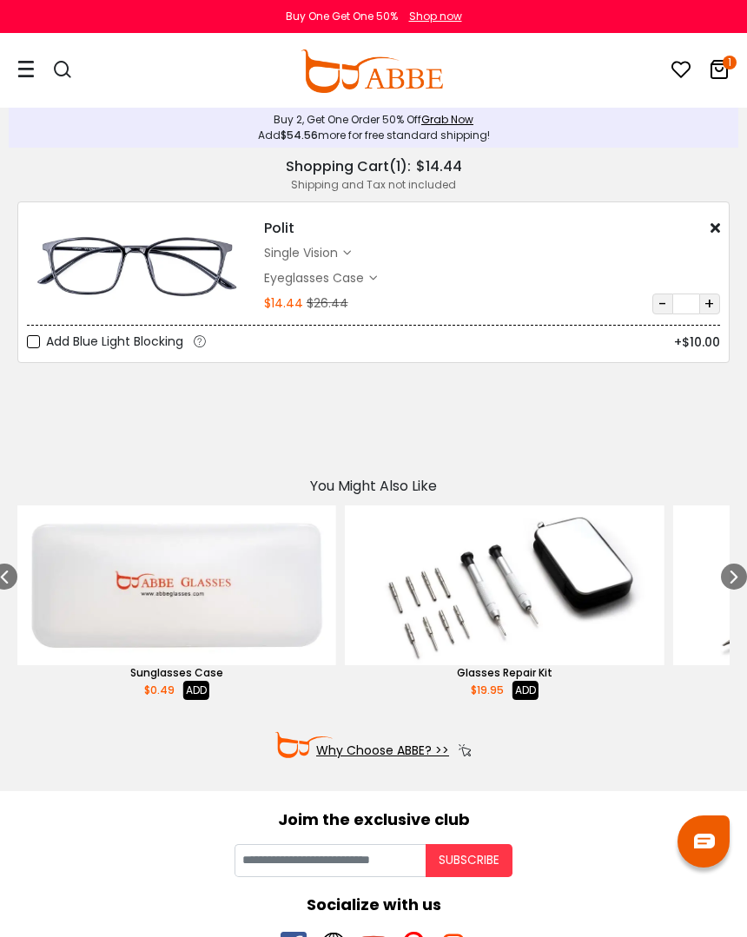
click at [724, 63] on icon "1" at bounding box center [730, 63] width 14 height 14
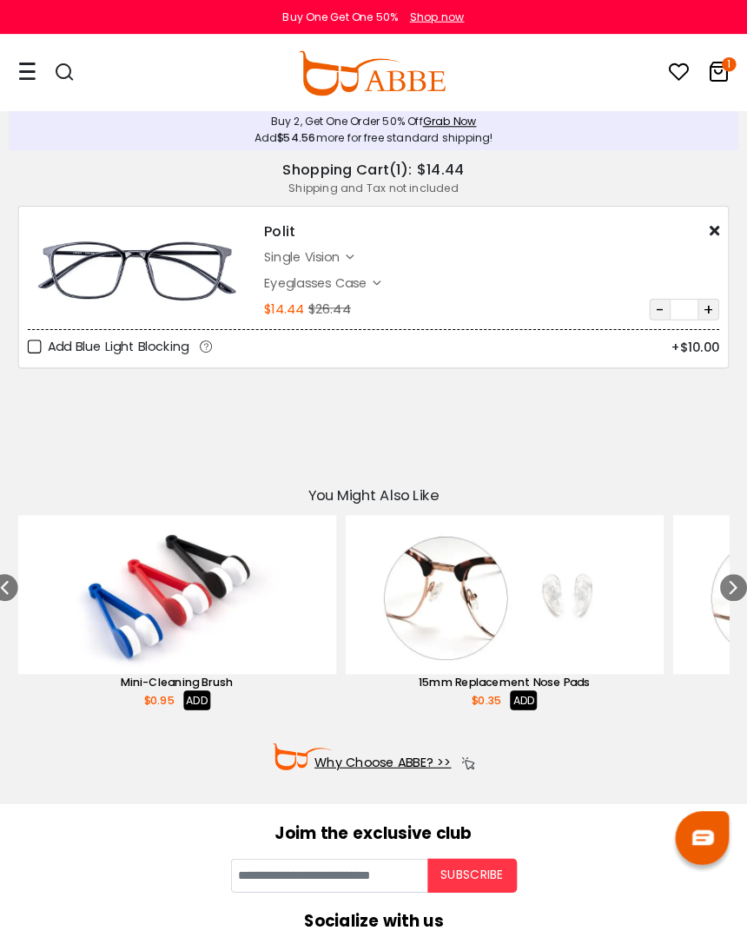
scroll to position [3, 0]
